Goal: Task Accomplishment & Management: Use online tool/utility

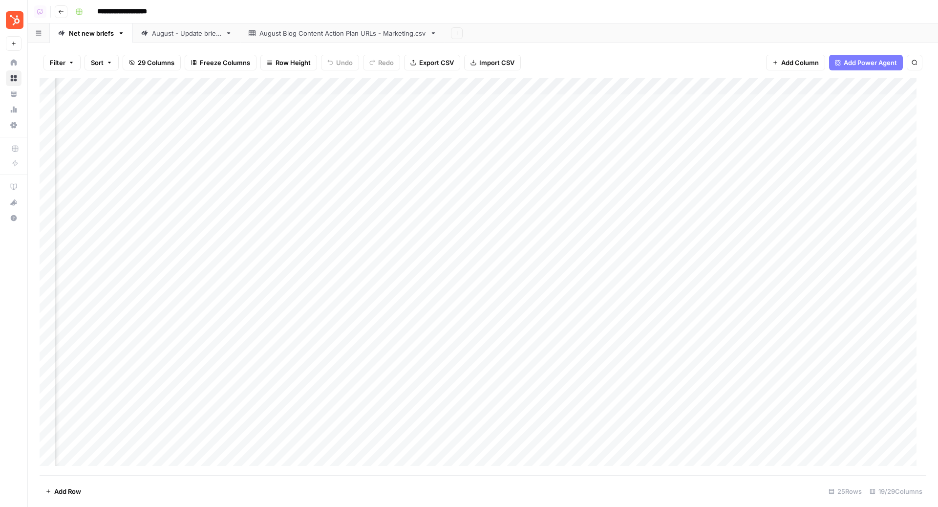
scroll to position [0, 1005]
click at [714, 89] on div "Add Column" at bounding box center [483, 276] width 887 height 397
click at [721, 177] on span "Edit Workflow" at bounding box center [747, 182] width 85 height 10
click at [842, 104] on div "Add Column" at bounding box center [483, 276] width 887 height 397
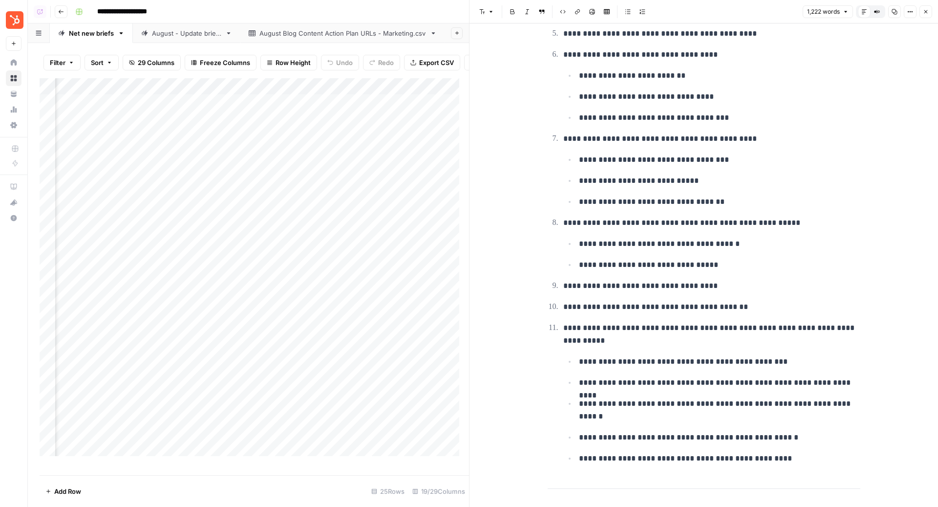
scroll to position [635, 0]
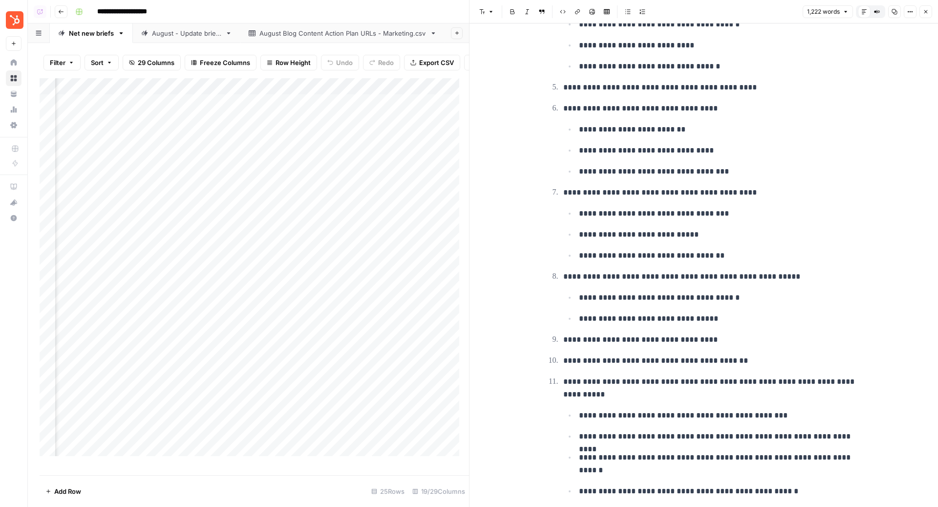
click at [924, 12] on icon "button" at bounding box center [926, 12] width 6 height 6
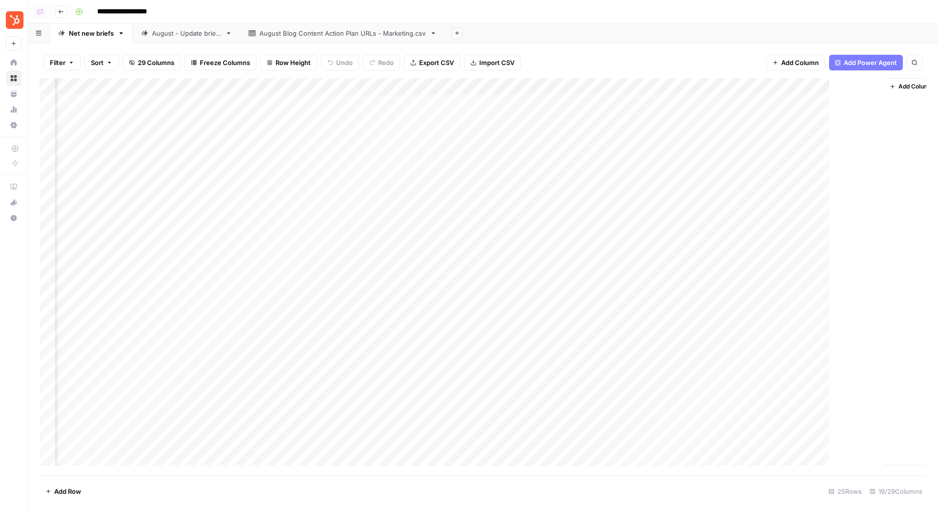
scroll to position [0, 993]
click at [181, 37] on div "August - Update briefs" at bounding box center [186, 33] width 69 height 10
click at [396, 135] on div "Add Column" at bounding box center [483, 235] width 887 height 315
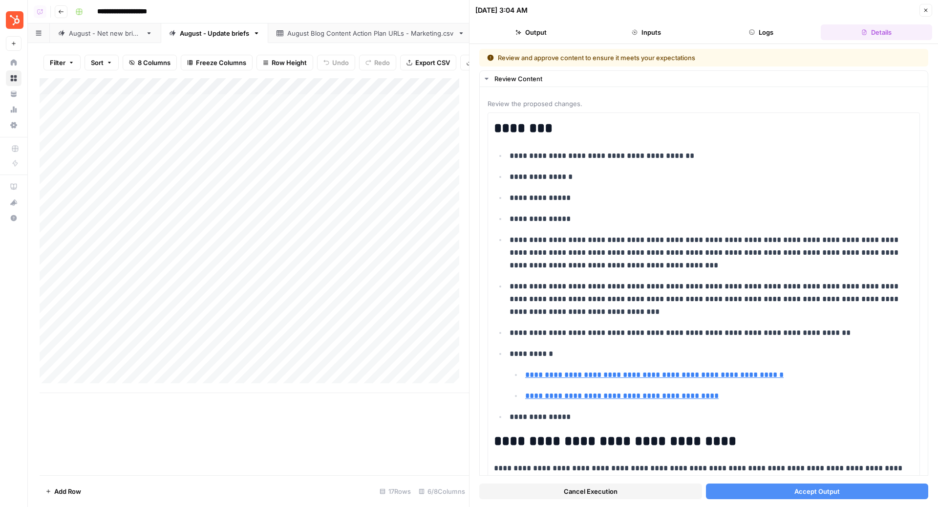
click at [765, 492] on button "Accept Output" at bounding box center [817, 491] width 223 height 16
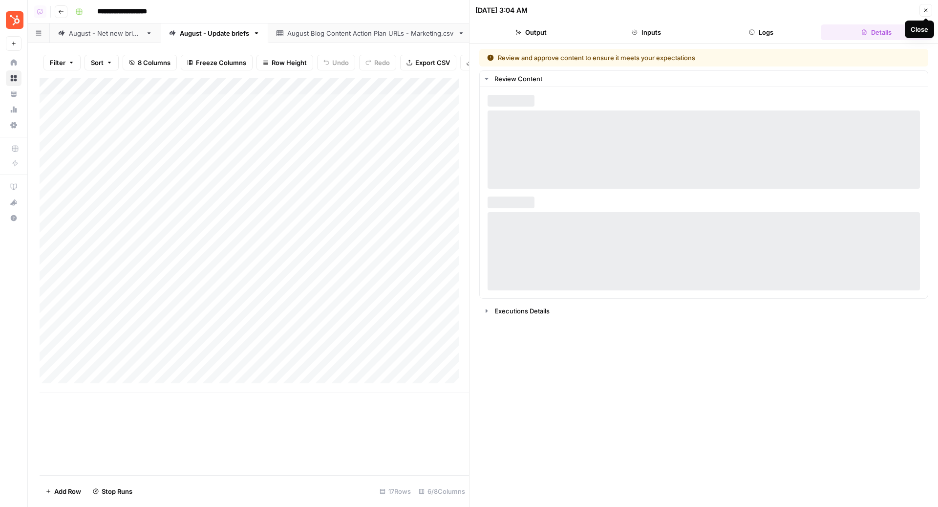
click at [926, 15] on button "Close" at bounding box center [925, 10] width 13 height 13
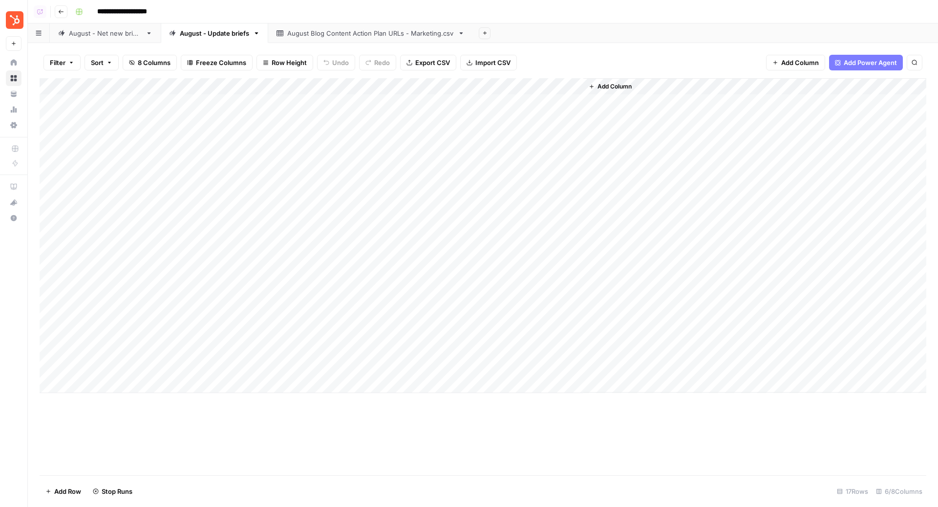
click at [119, 33] on div "August - Net new briefs" at bounding box center [105, 33] width 73 height 10
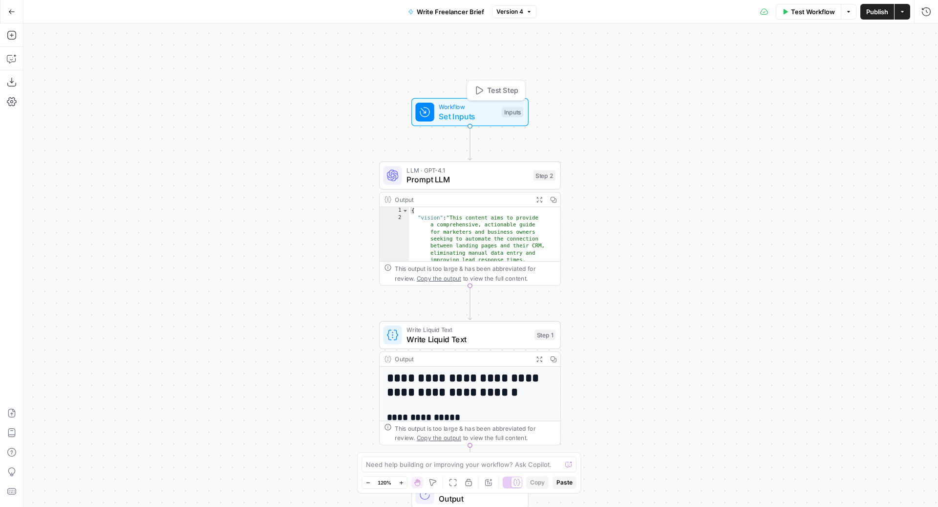
click at [450, 115] on span "Set Inputs" at bounding box center [468, 116] width 58 height 12
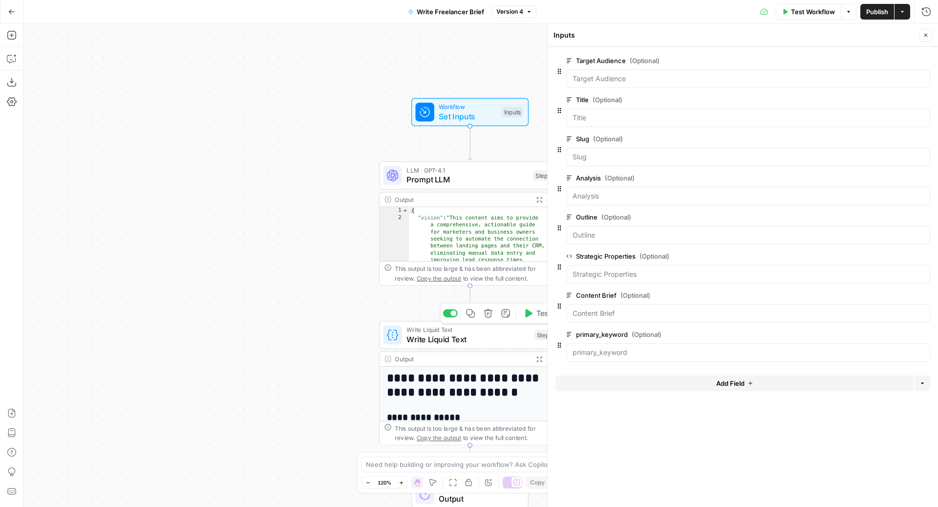
click at [408, 336] on span "Write Liquid Text" at bounding box center [467, 339] width 123 height 12
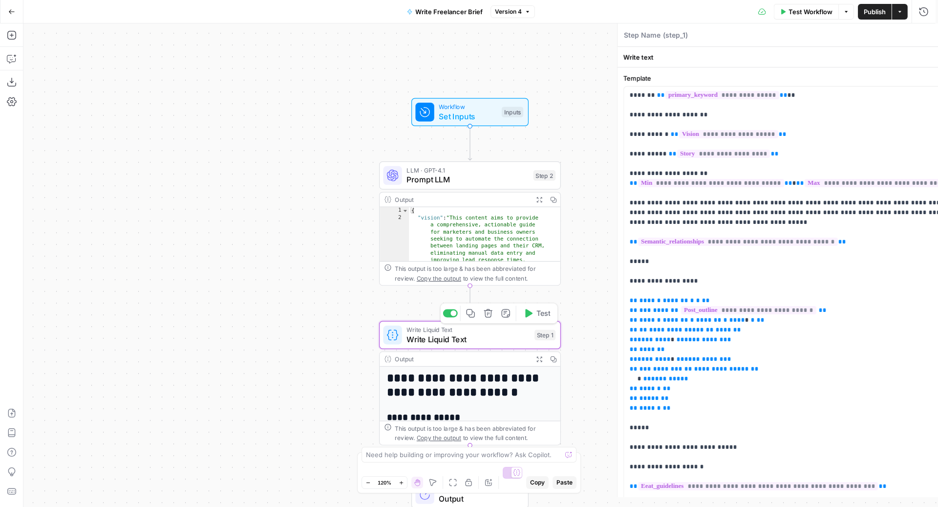
type textarea "Write Liquid Text"
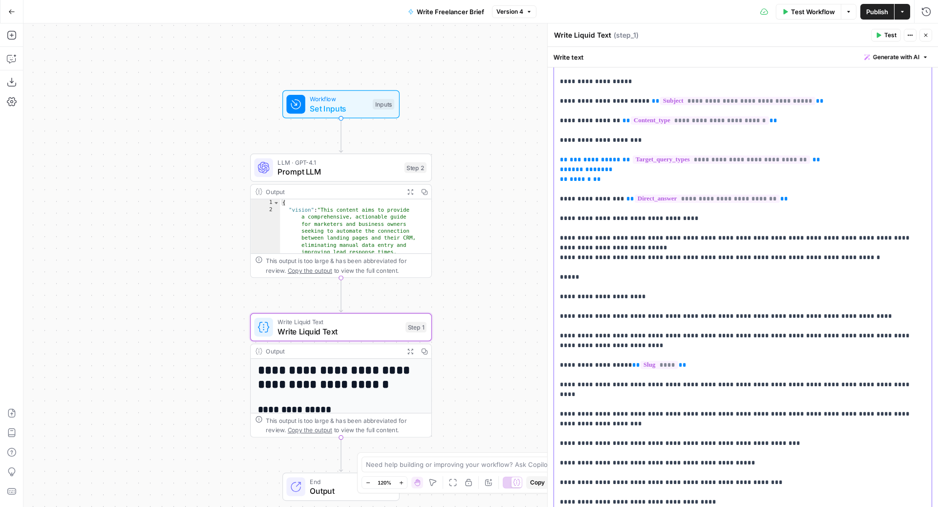
scroll to position [604, 0]
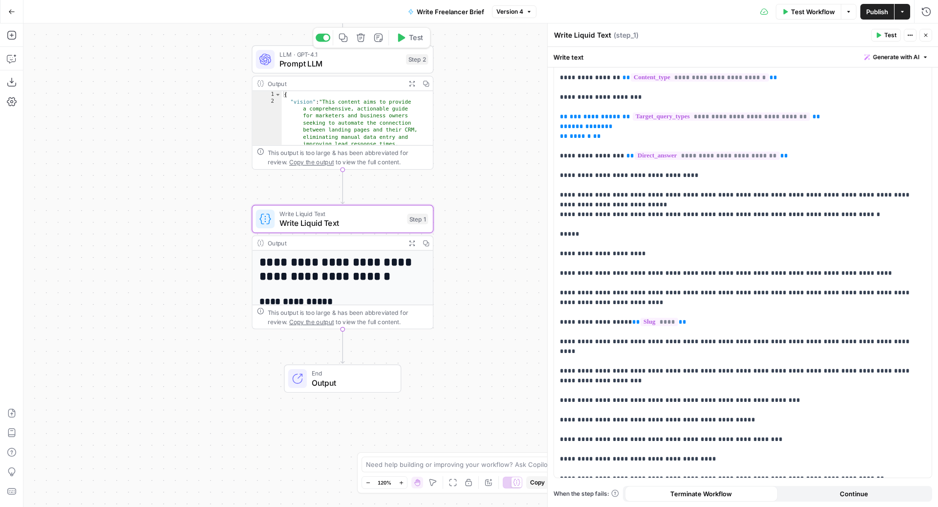
click at [302, 62] on span "Prompt LLM" at bounding box center [340, 64] width 122 height 12
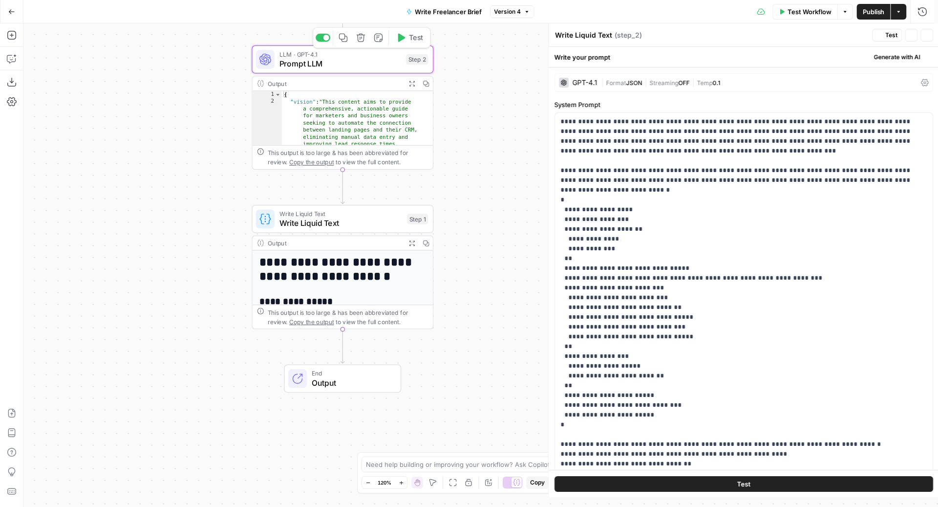
type textarea "Prompt LLM"
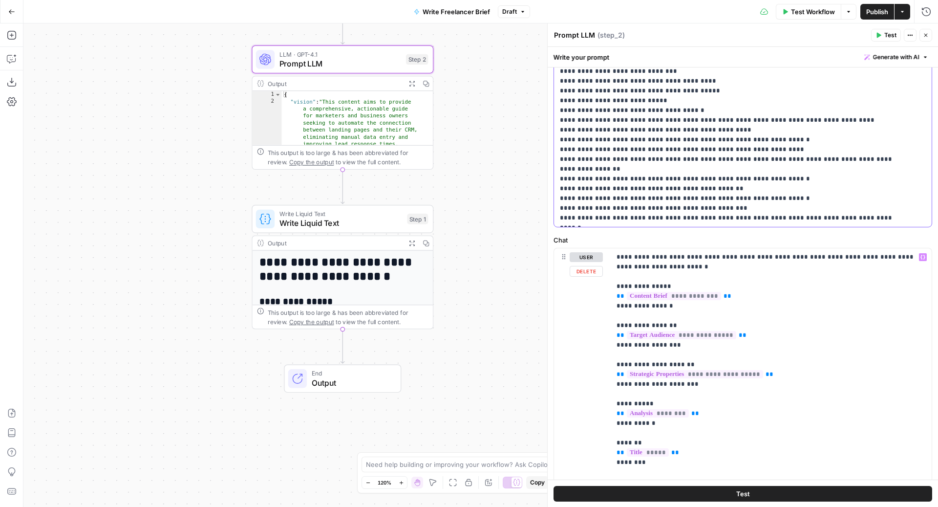
scroll to position [289, 0]
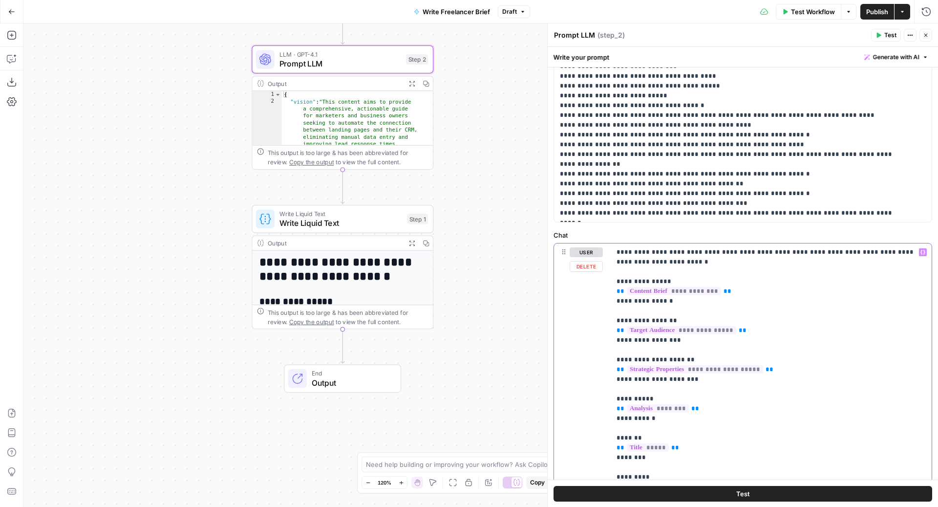
click at [685, 299] on p "**********" at bounding box center [767, 393] width 300 height 293
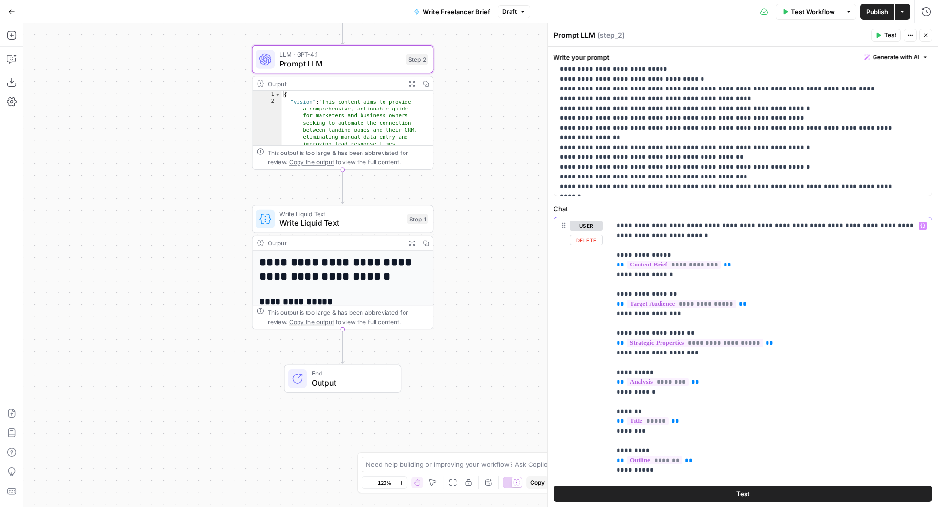
scroll to position [404, 0]
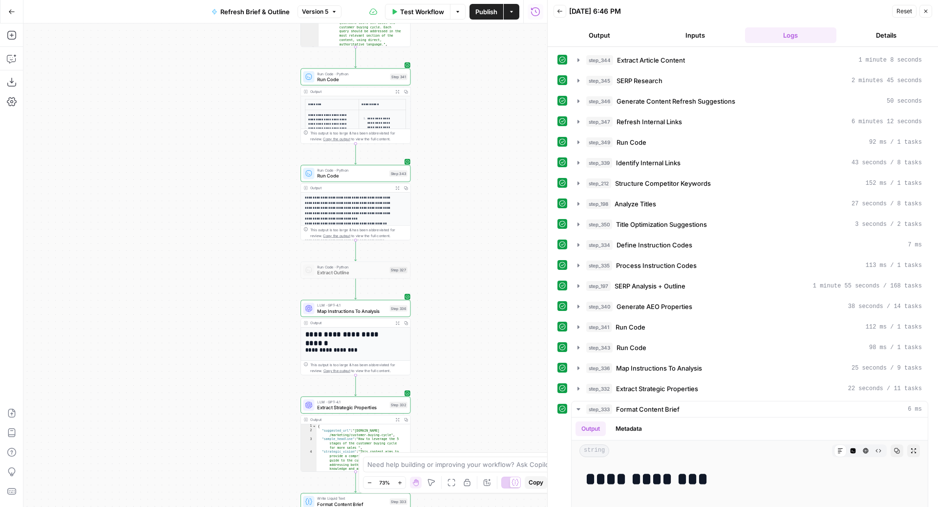
scroll to position [482, 0]
